Goal: Task Accomplishment & Management: Manage account settings

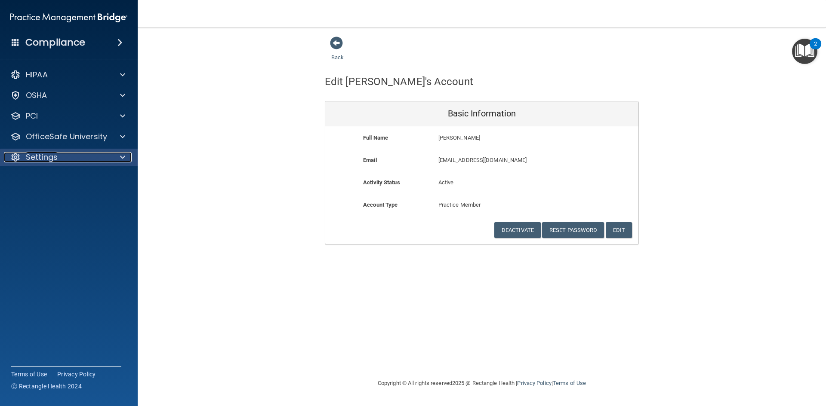
click at [65, 154] on div "Settings" at bounding box center [57, 157] width 107 height 10
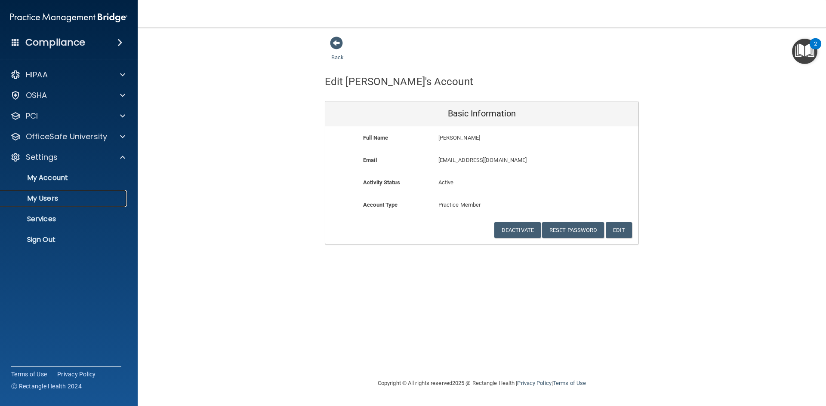
click at [58, 200] on p "My Users" at bounding box center [64, 198] width 117 height 9
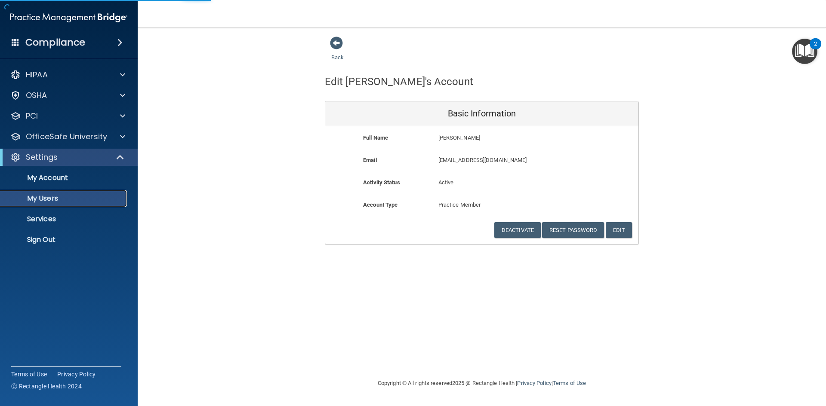
select select "20"
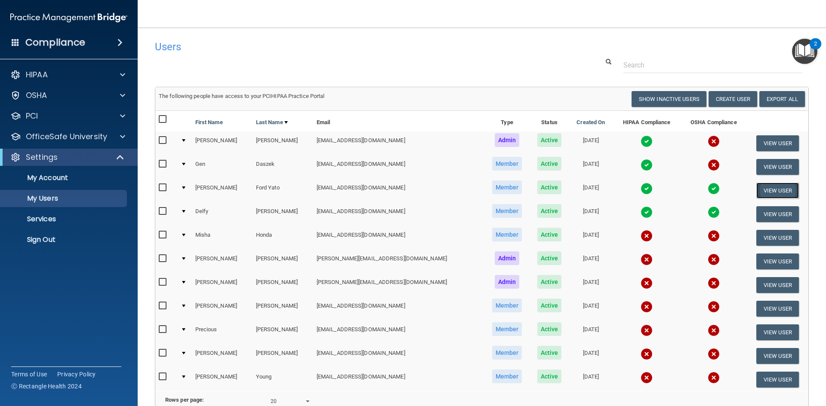
click at [769, 191] on button "View User" at bounding box center [777, 191] width 43 height 16
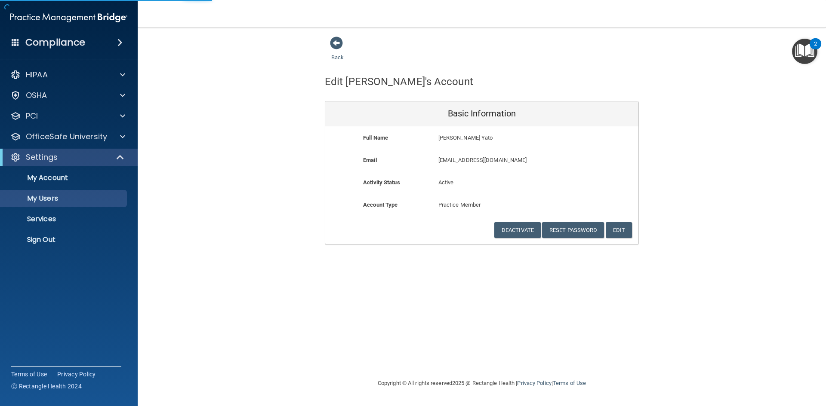
select select "20"
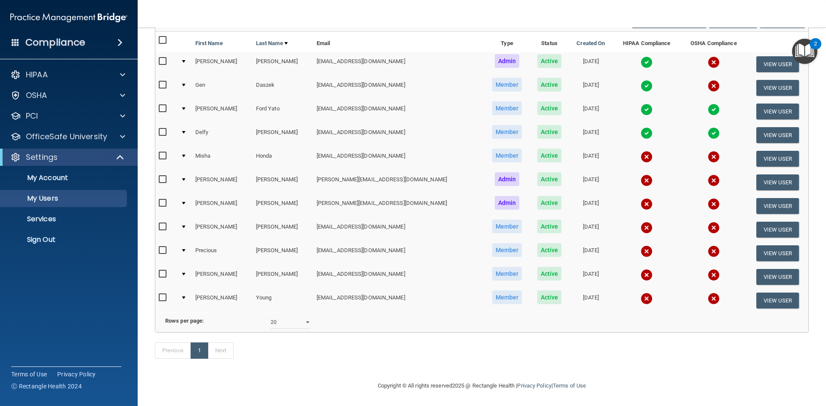
scroll to position [86, 0]
click at [800, 45] on img "Open Resource Center, 2 new notifications" at bounding box center [804, 51] width 25 height 25
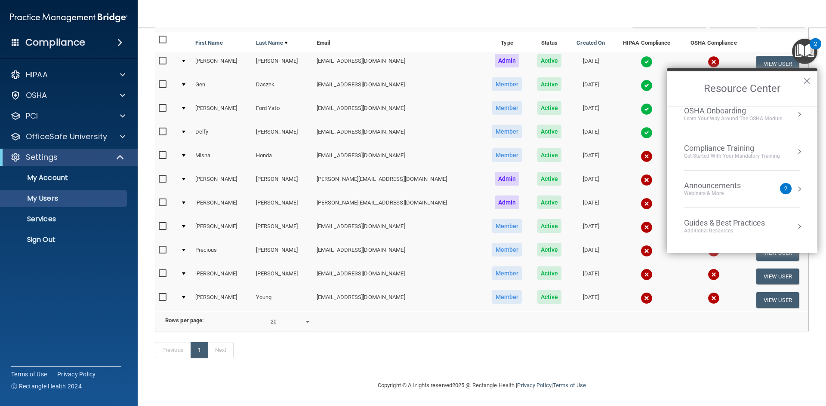
scroll to position [123, 0]
click at [188, 99] on td at bounding box center [184, 111] width 15 height 24
click at [185, 107] on div at bounding box center [183, 108] width 3 height 3
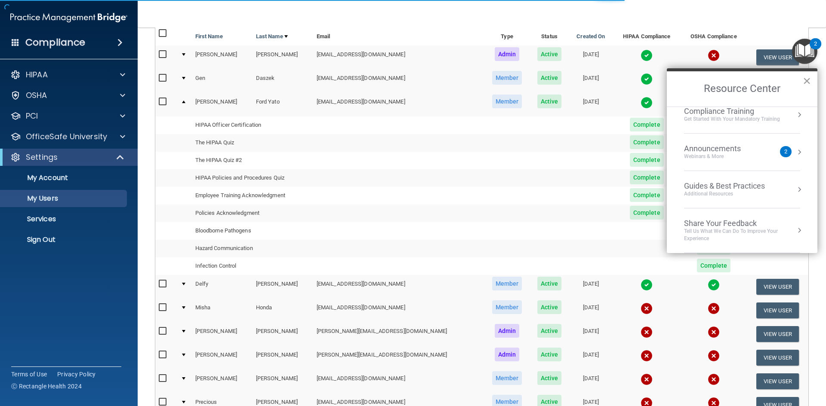
click at [809, 80] on button "×" at bounding box center [807, 81] width 8 height 14
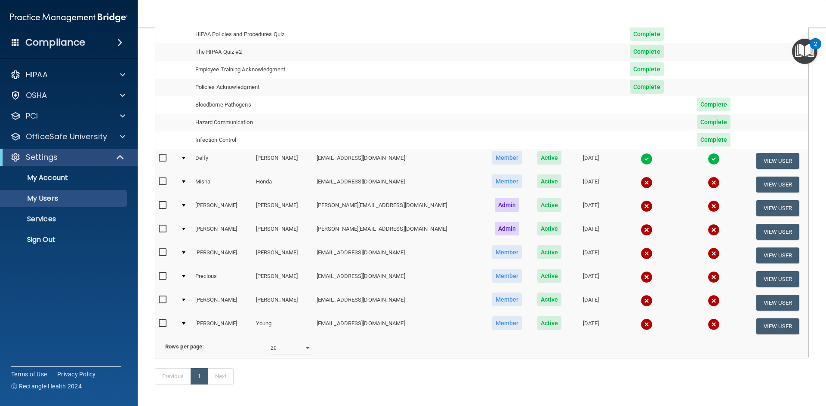
scroll to position [215, 0]
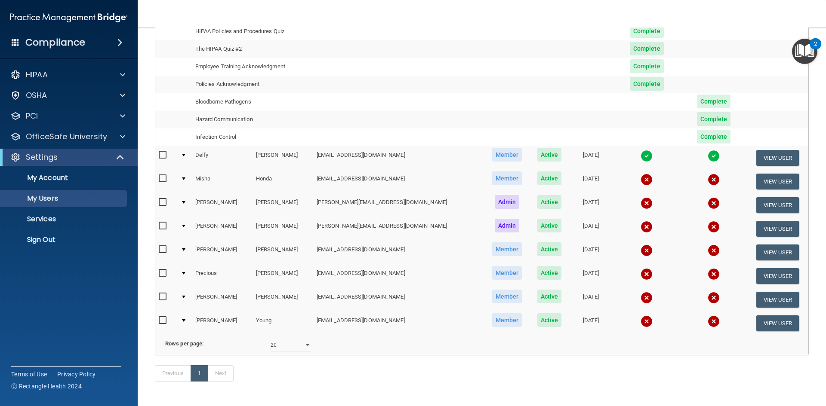
click at [185, 155] on div at bounding box center [183, 155] width 3 height 3
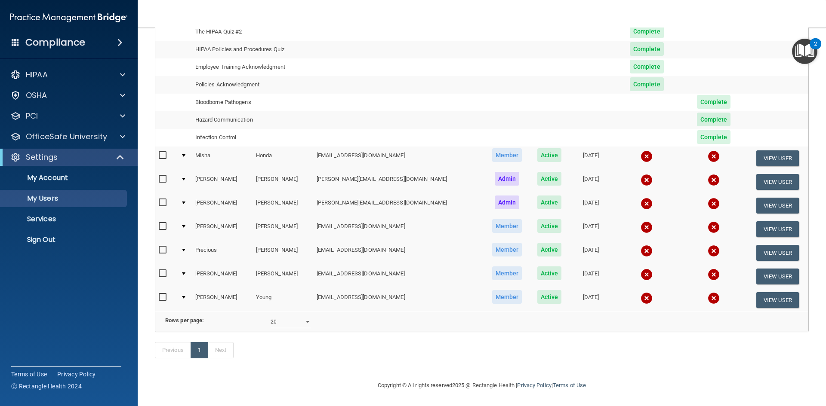
scroll to position [251, 0]
